Goal: Information Seeking & Learning: Learn about a topic

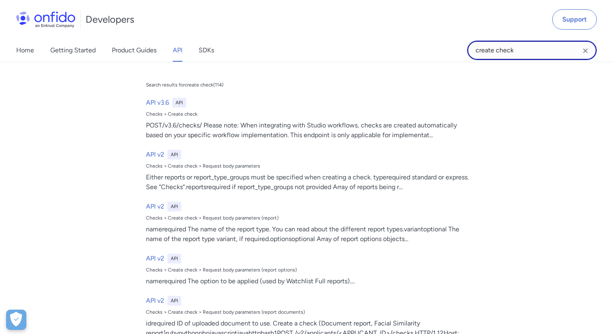
drag, startPoint x: 532, startPoint y: 46, endPoint x: 413, endPoint y: 48, distance: 118.5
click at [413, 48] on div "Home Getting Started Product Guides API SDKs create check create check Search r…" at bounding box center [306, 50] width 613 height 23
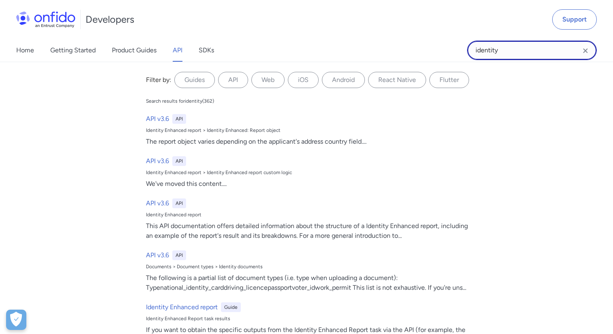
type input "identity report"
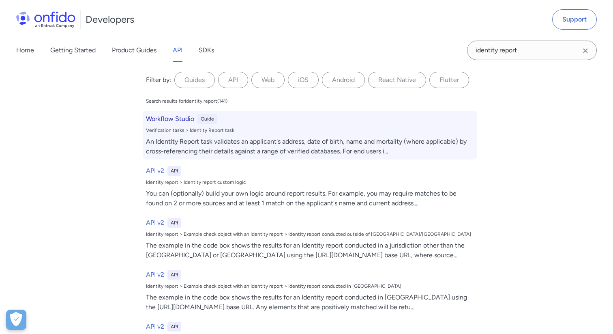
click at [176, 140] on div "An Identity Report task validates an applicant's address, date of birth, name a…" at bounding box center [310, 146] width 328 height 19
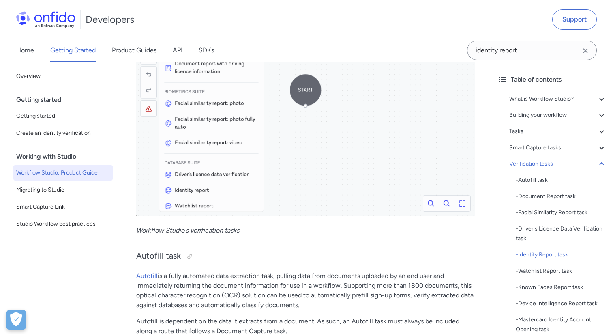
scroll to position [6609, 0]
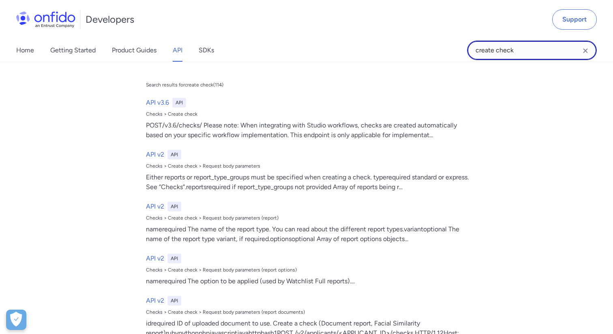
drag, startPoint x: 521, startPoint y: 52, endPoint x: 464, endPoint y: 49, distance: 57.3
click at [464, 49] on div "Home Getting Started Product Guides API SDKs create check create check Search r…" at bounding box center [306, 50] width 613 height 23
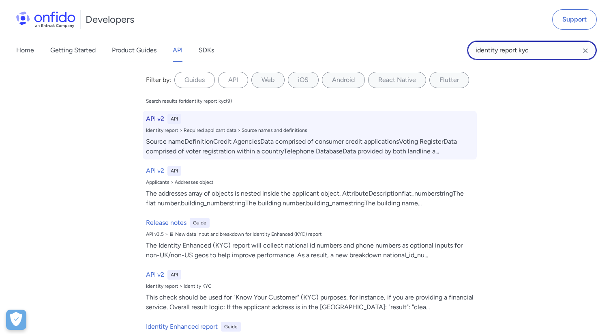
type input "identity report kyc"
click at [159, 127] on div "Identity report > Required applicant data > Source names and definitions" at bounding box center [310, 130] width 328 height 6
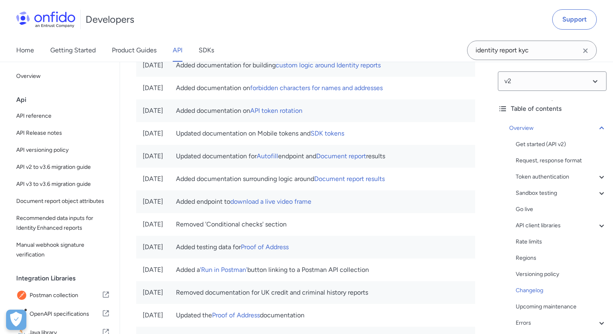
scroll to position [29077, 0]
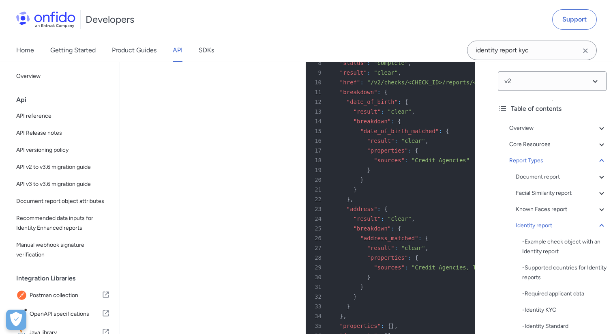
scroll to position [29272, 0]
click at [494, 138] on div "v2 Table of contents Overview Get started (API v2) Request, response format Tok…" at bounding box center [553, 198] width 122 height 272
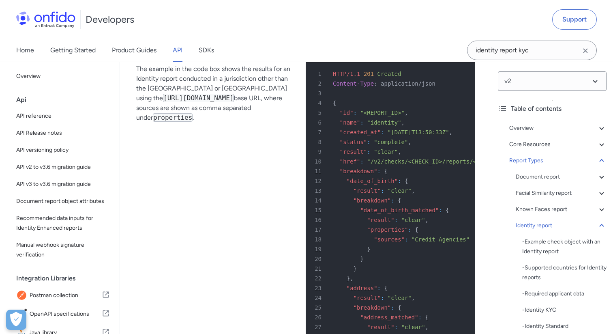
scroll to position [29175, 0]
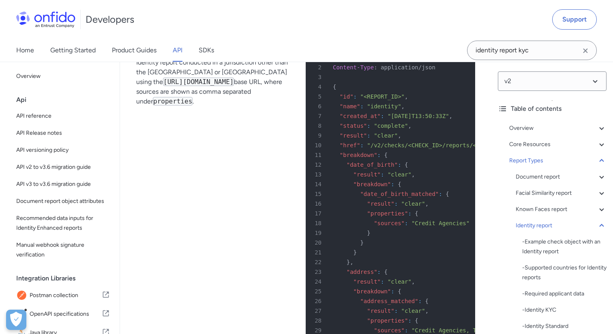
scroll to position [29191, 0]
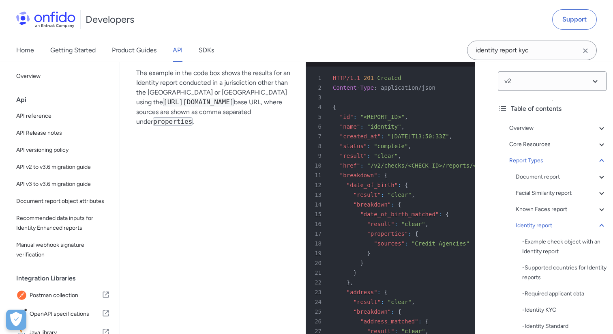
scroll to position [29175, 0]
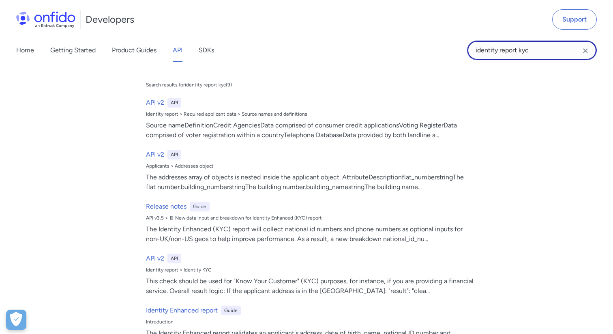
drag, startPoint x: 538, startPoint y: 51, endPoint x: 459, endPoint y: 48, distance: 78.4
click at [459, 48] on div "Home Getting Started Product Guides API SDKs identity report kyc identity repor…" at bounding box center [306, 50] width 613 height 23
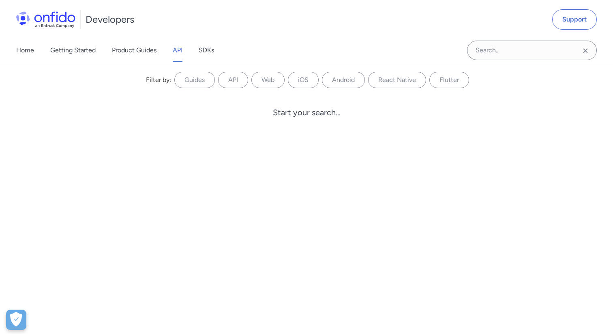
click at [181, 50] on link "API" at bounding box center [178, 50] width 10 height 23
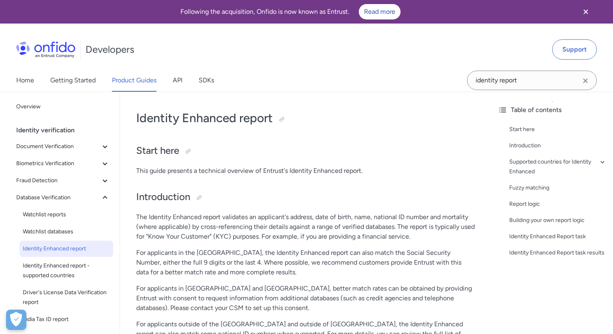
click at [303, 156] on h2 "Start here" at bounding box center [305, 151] width 339 height 14
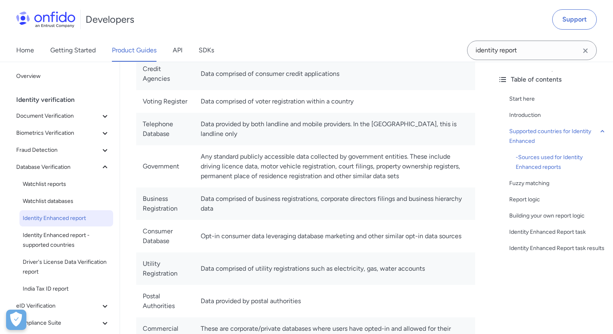
scroll to position [2249, 0]
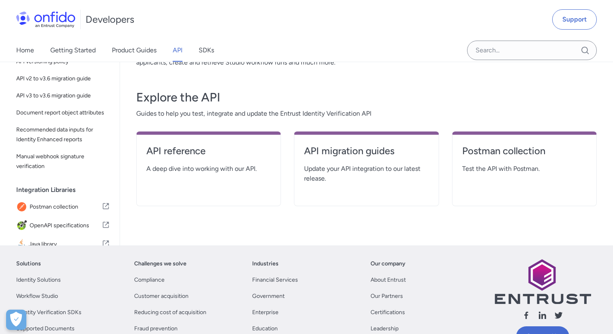
scroll to position [130, 0]
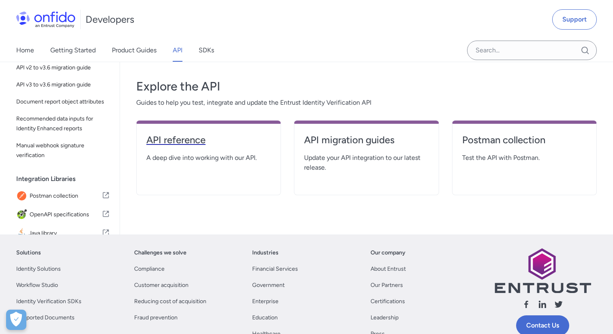
click at [194, 153] on link "API reference" at bounding box center [208, 142] width 125 height 19
select select "http"
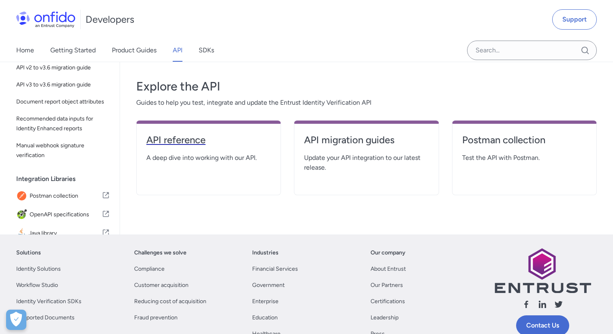
select select "http"
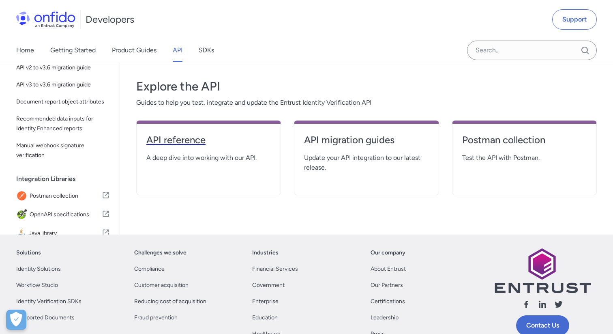
select select "http"
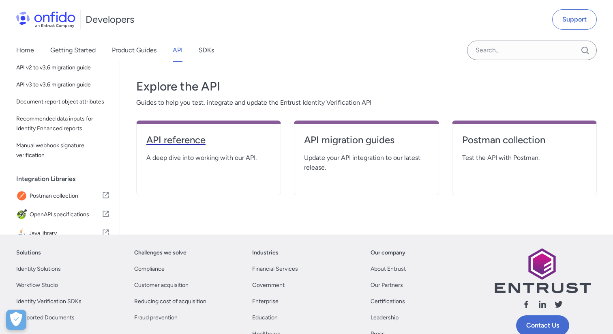
select select "http"
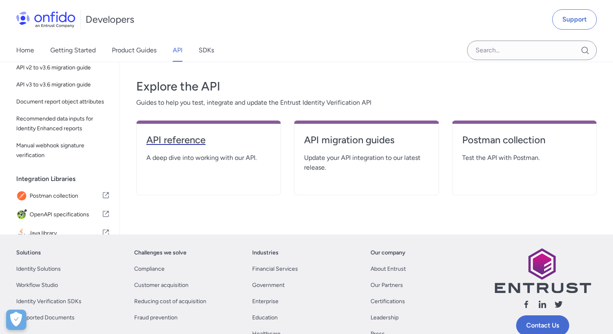
select select "http"
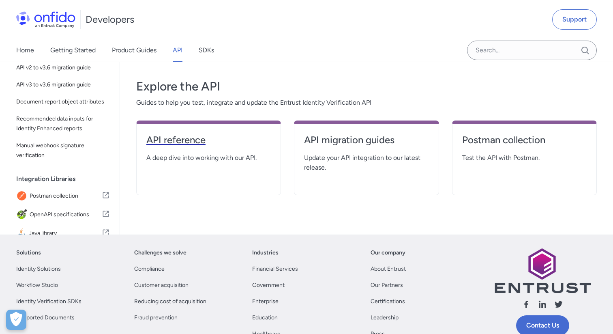
select select "http"
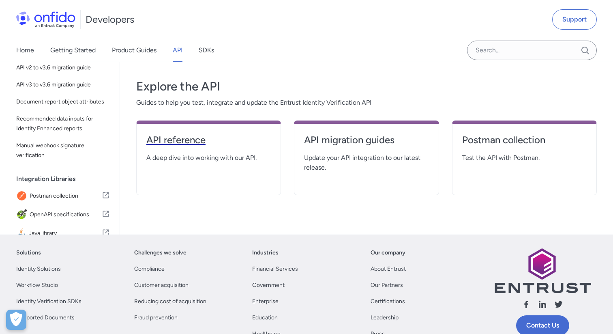
select select "http"
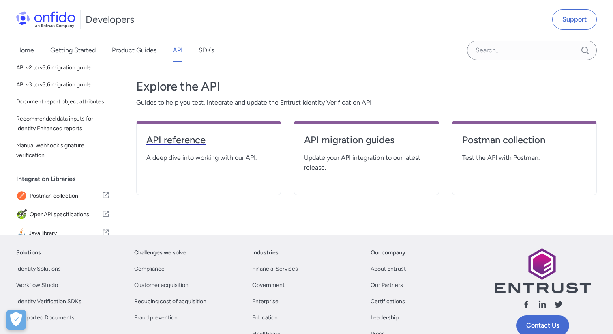
select select "http"
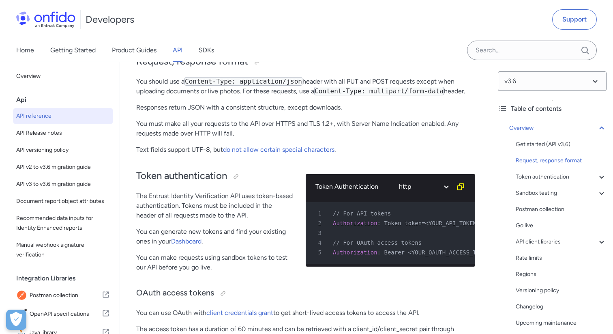
scroll to position [1762, 0]
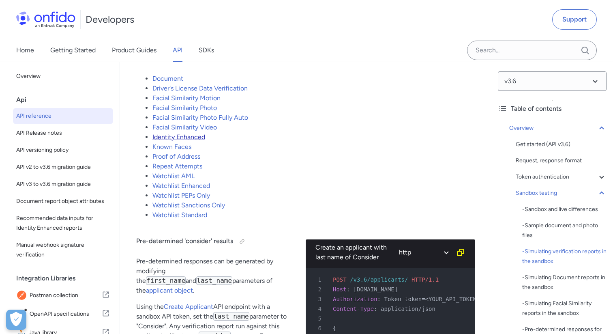
click at [172, 141] on link "Identity Enhanced" at bounding box center [179, 137] width 53 height 8
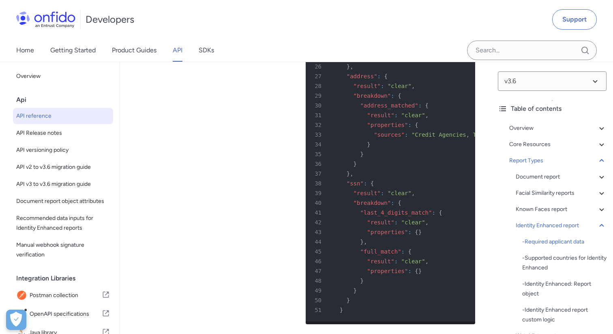
scroll to position [53794, 0]
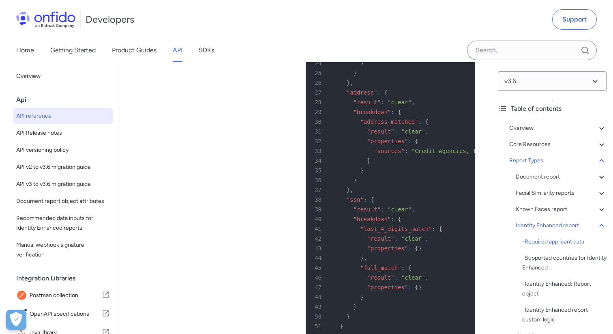
drag, startPoint x: 124, startPoint y: 49, endPoint x: 116, endPoint y: 32, distance: 19.4
click at [0, 0] on div "Developers Support Home Getting Started Product Guides API SDKs" at bounding box center [306, 31] width 613 height 62
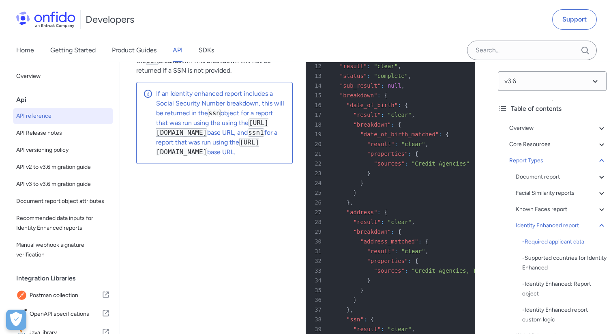
scroll to position [53680, 0]
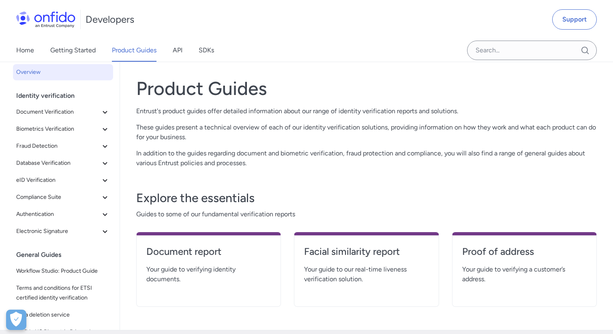
scroll to position [32, 0]
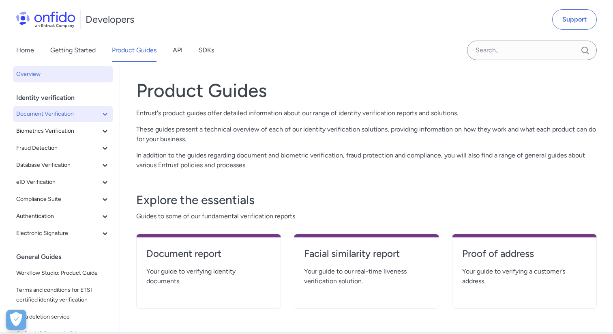
click at [107, 114] on icon at bounding box center [105, 114] width 10 height 10
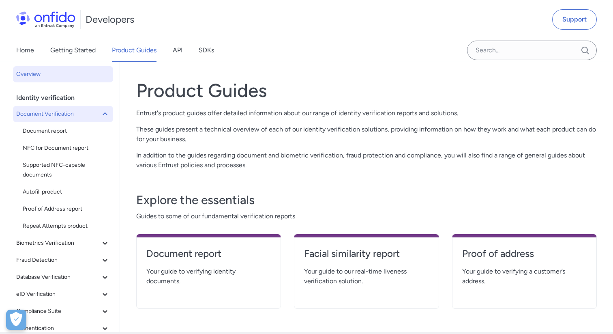
click at [107, 114] on icon at bounding box center [105, 114] width 10 height 10
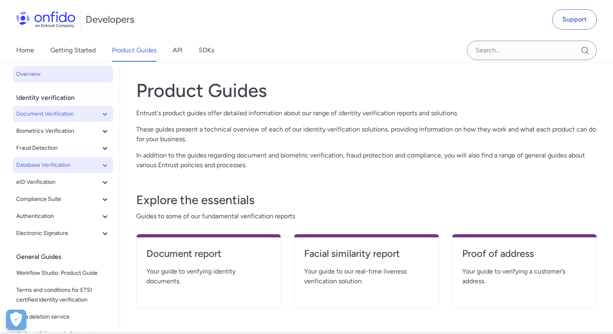
click at [103, 163] on icon at bounding box center [105, 165] width 10 height 10
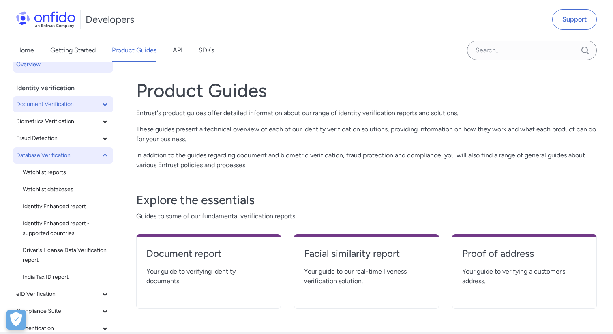
scroll to position [16, 0]
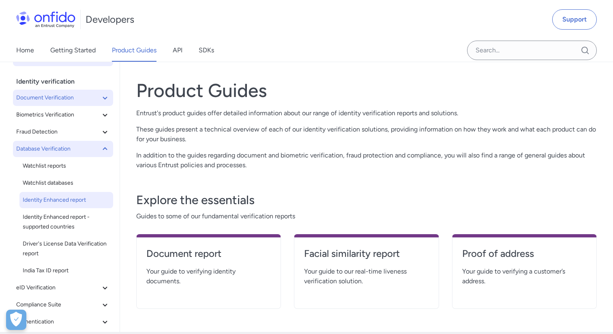
click at [54, 202] on span "Identity Enhanced report" at bounding box center [66, 200] width 87 height 10
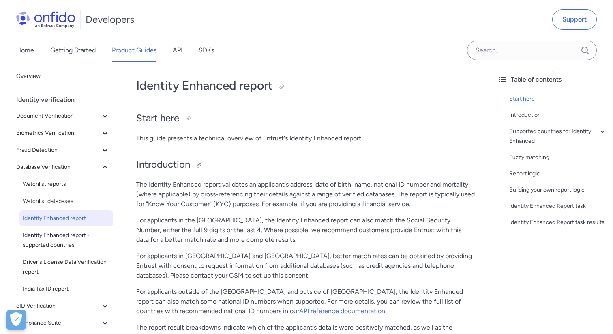
click at [336, 158] on h2 "Introduction" at bounding box center [305, 165] width 339 height 14
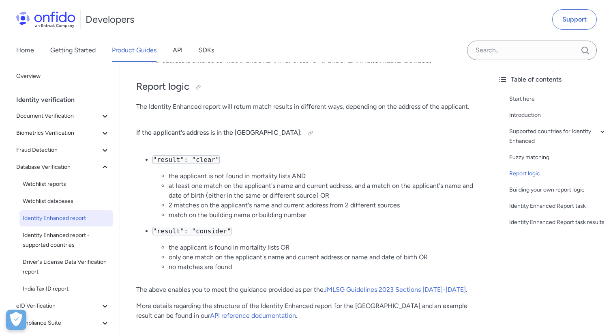
scroll to position [974, 0]
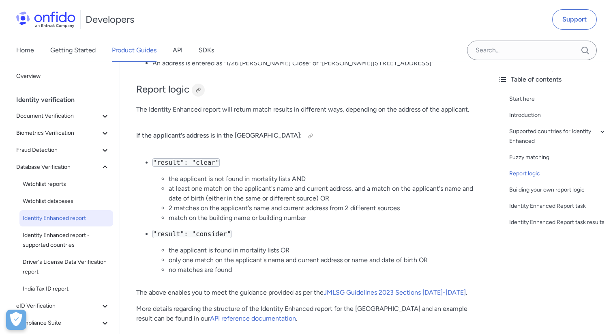
click at [200, 90] on div at bounding box center [198, 90] width 6 height 6
click at [346, 95] on h2 "Report logic" at bounding box center [305, 90] width 339 height 14
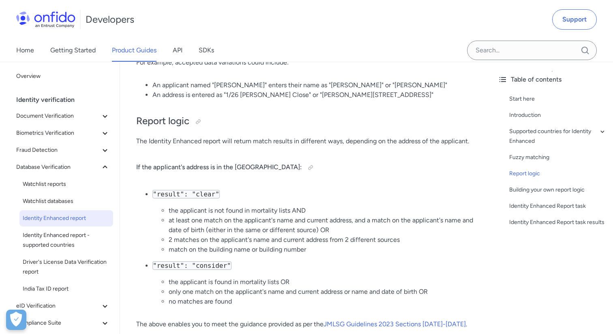
scroll to position [941, 0]
click at [200, 121] on div at bounding box center [198, 122] width 6 height 6
